Goal: Task Accomplishment & Management: Manage account settings

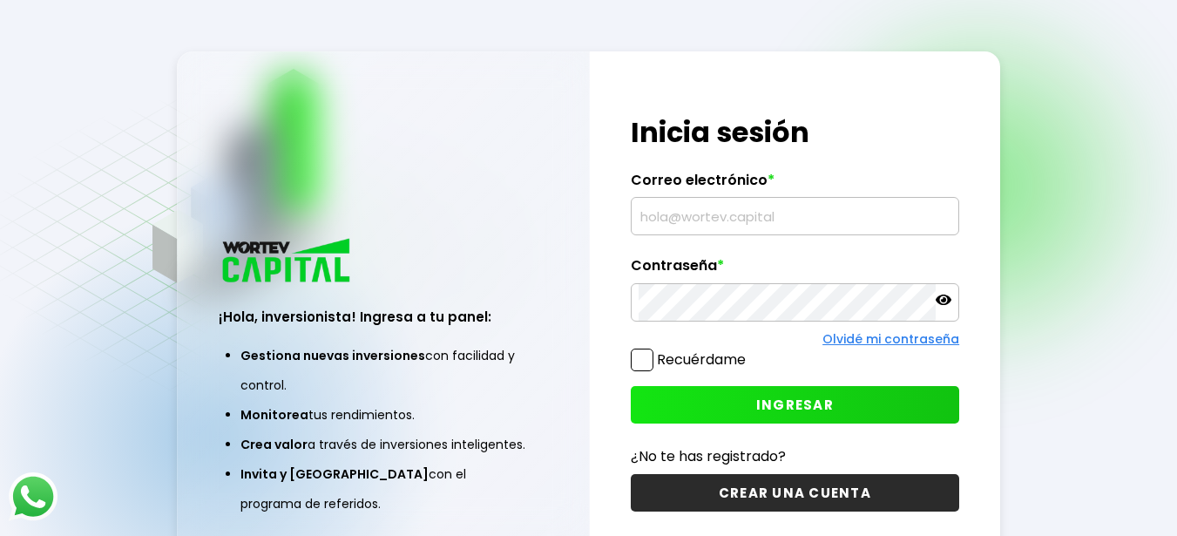
type input "[EMAIL_ADDRESS][DOMAIN_NAME]"
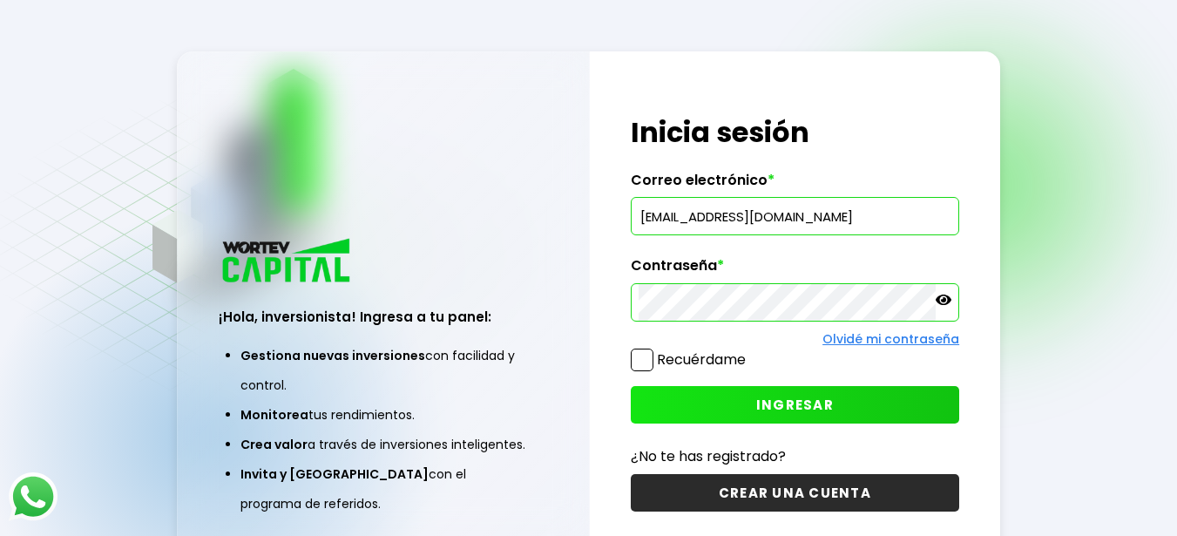
click at [843, 415] on button "INGRESAR" at bounding box center [795, 404] width 328 height 37
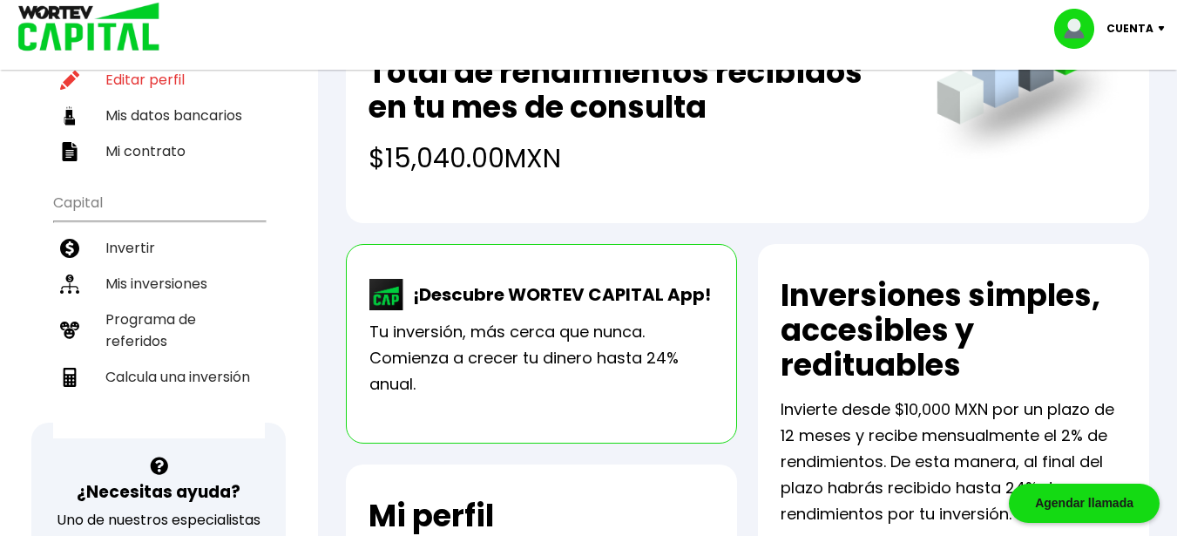
scroll to position [252, 0]
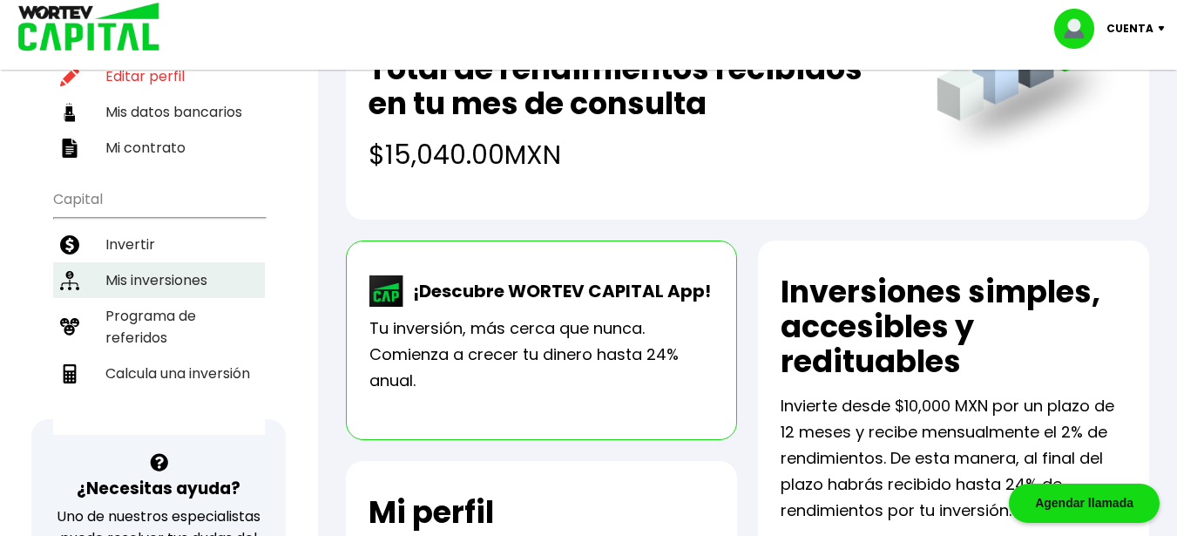
click at [175, 279] on li "Mis inversiones" at bounding box center [159, 280] width 212 height 36
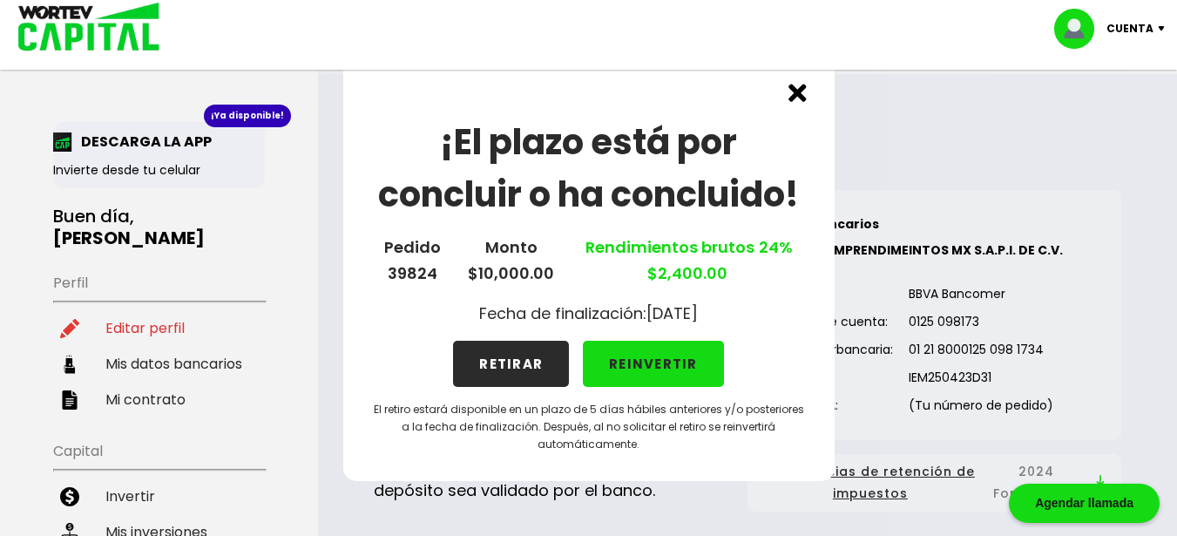
click at [521, 366] on button "RETIRAR" at bounding box center [511, 364] width 116 height 46
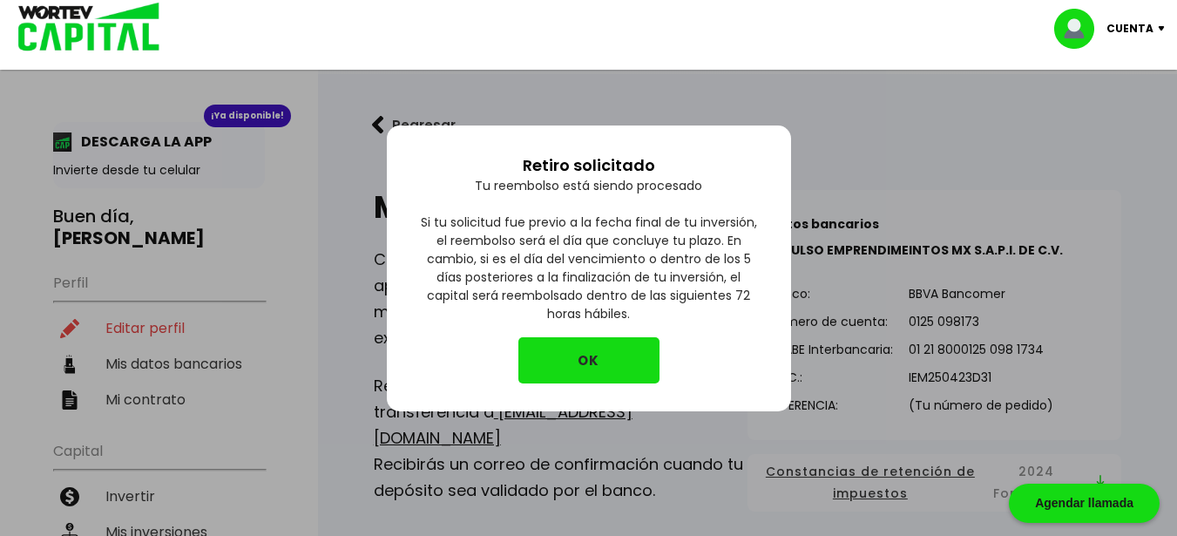
click at [572, 369] on button "OK" at bounding box center [588, 360] width 141 height 46
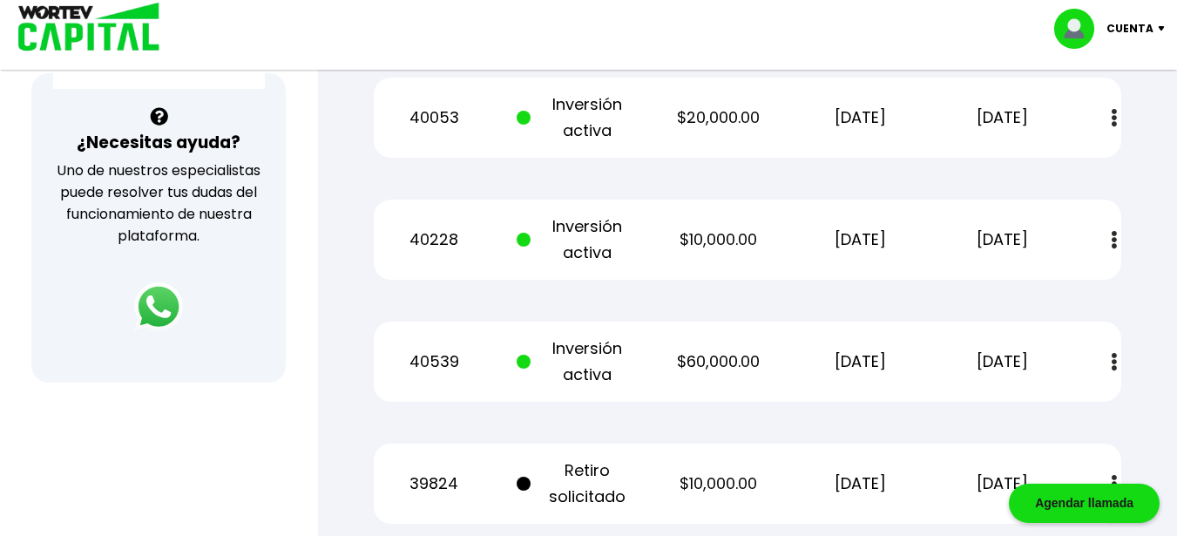
scroll to position [601, 0]
